Goal: Browse casually

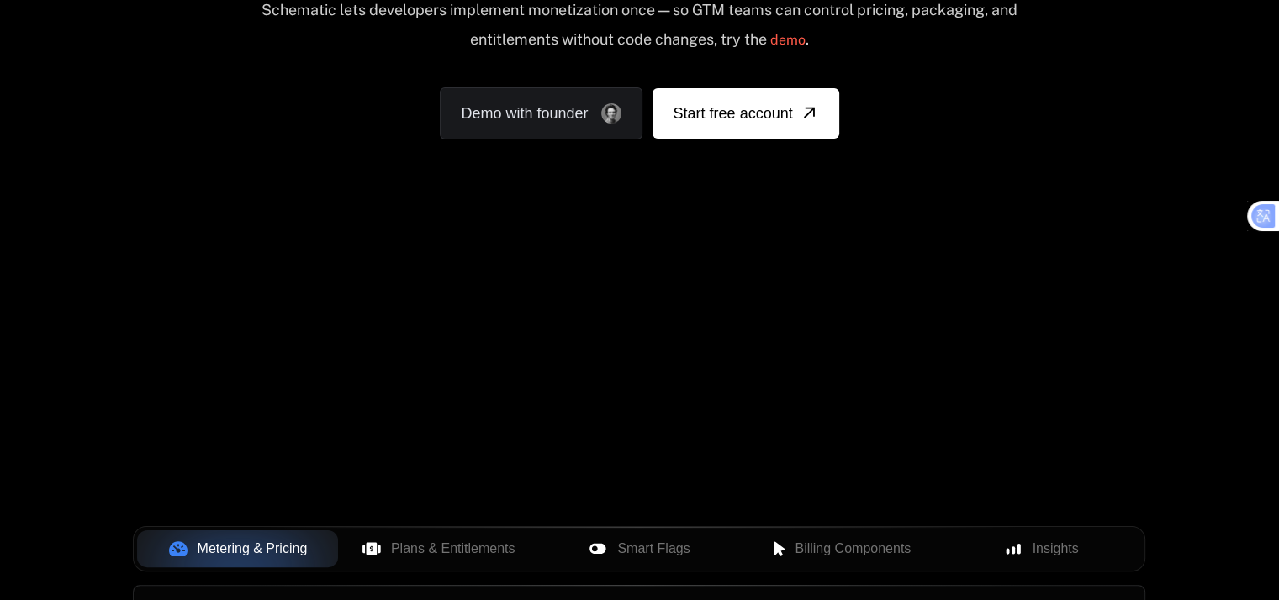
scroll to position [252, 0]
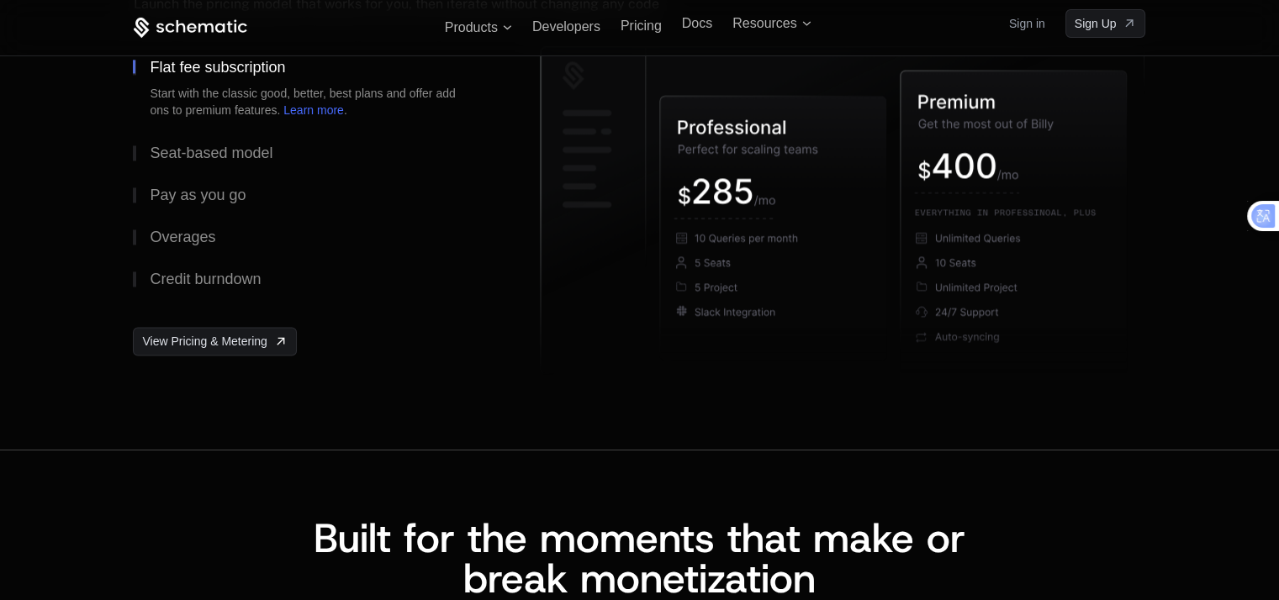
scroll to position [2606, 0]
